Goal: Transaction & Acquisition: Obtain resource

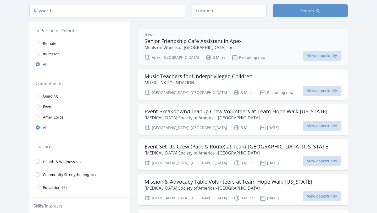
scroll to position [49, 0]
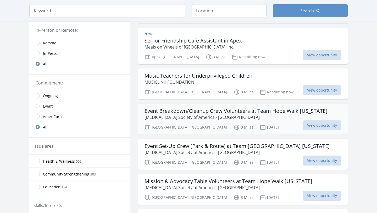
click at [176, 118] on p "[MEDICAL_DATA] Society of America - [GEOGRAPHIC_DATA]" at bounding box center [236, 117] width 183 height 6
click at [311, 121] on span "View opportunity" at bounding box center [322, 125] width 39 height 10
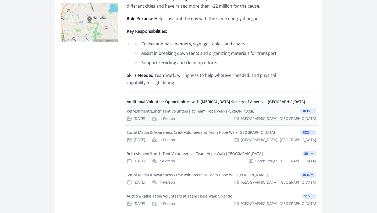
scroll to position [158, 0]
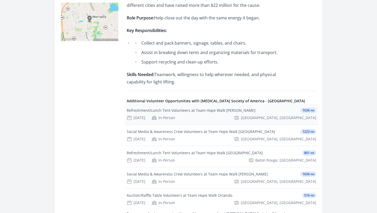
click at [283, 113] on div "Refreshment/Lunch Tent Volunteers at Team Hope Walk Anita Sabedra Houston 1036 …" at bounding box center [222, 110] width 190 height 5
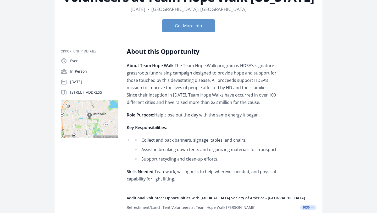
scroll to position [0, 0]
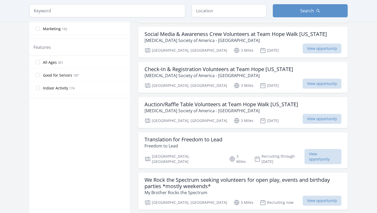
scroll to position [311, 0]
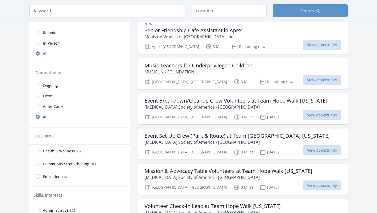
scroll to position [60, 0]
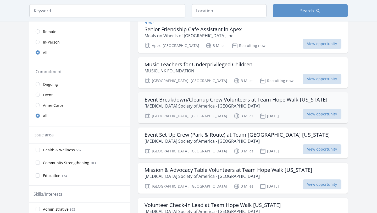
click at [193, 102] on h3 "Event Breakdown/Cleanup Crew Volunteers at Team Hope Walk [US_STATE]" at bounding box center [236, 99] width 183 height 6
click at [318, 112] on span "View opportunity" at bounding box center [322, 114] width 39 height 10
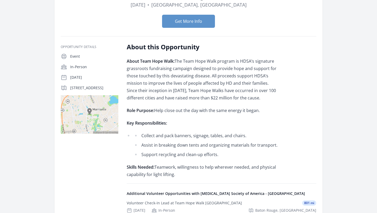
scroll to position [82, 0]
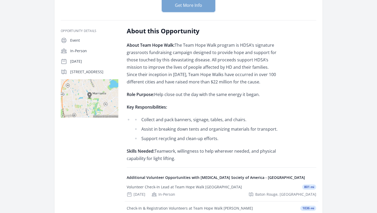
click at [201, 12] on button "Get More Info" at bounding box center [188, 5] width 53 height 13
